Goal: Information Seeking & Learning: Learn about a topic

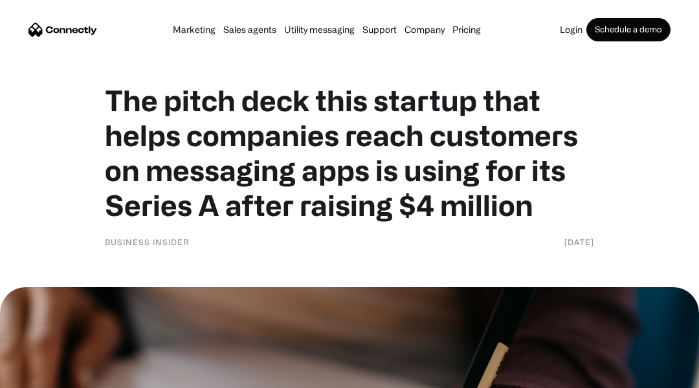
scroll to position [26, 0]
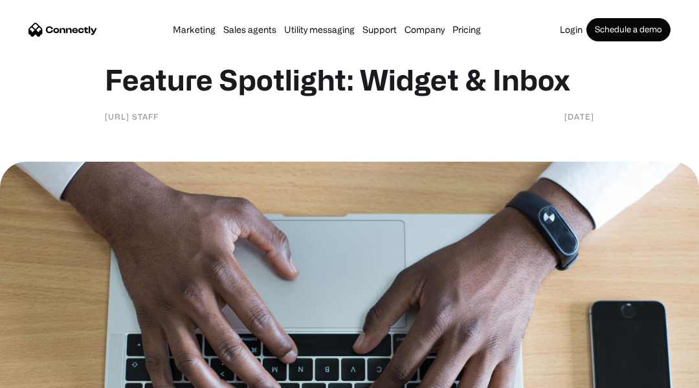
scroll to position [26, 0]
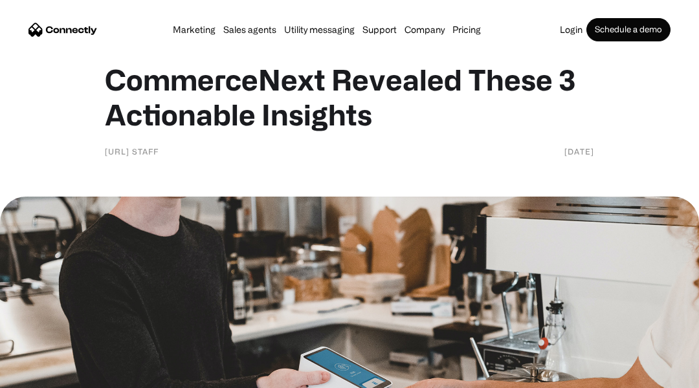
scroll to position [26, 0]
